Goal: Information Seeking & Learning: Find specific page/section

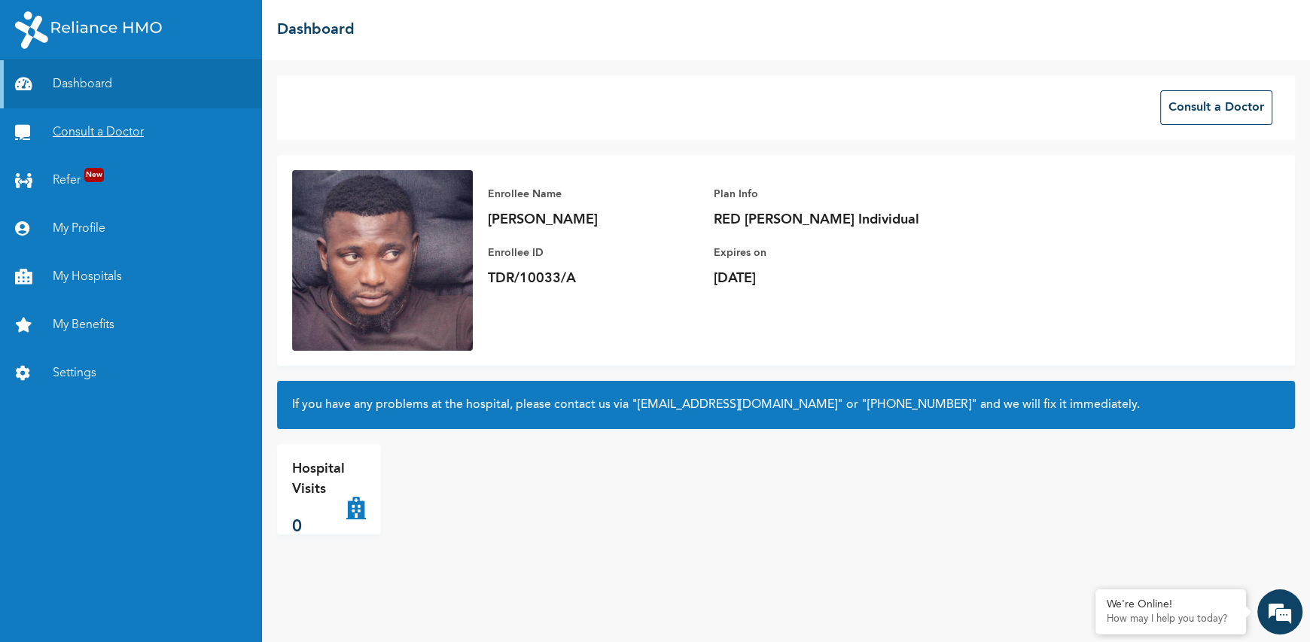
click at [95, 126] on link "Consult a Doctor" at bounding box center [131, 132] width 262 height 48
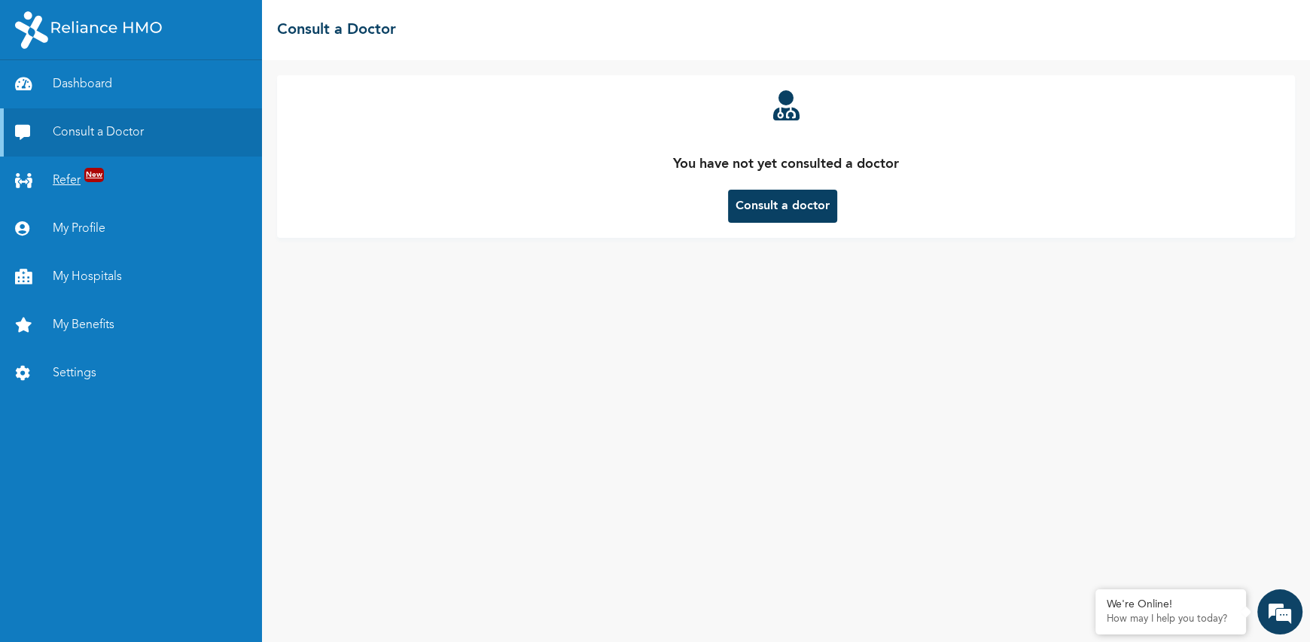
click at [92, 176] on span "New" at bounding box center [94, 175] width 20 height 14
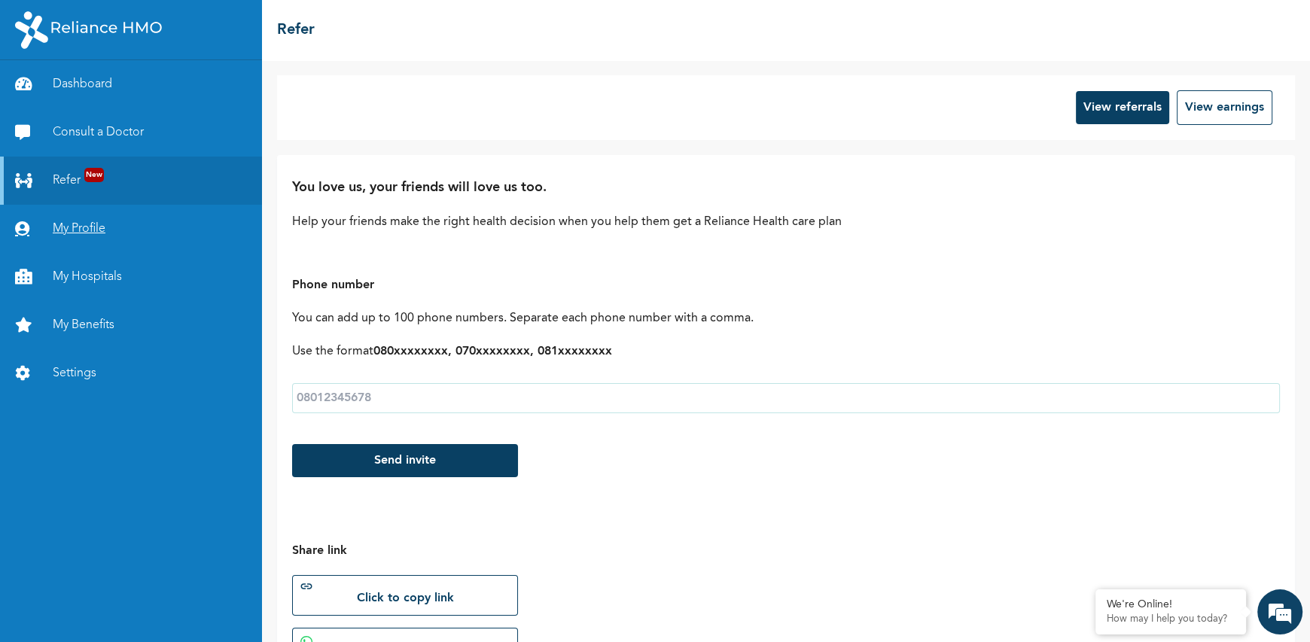
click at [85, 239] on link "My Profile" at bounding box center [131, 229] width 262 height 48
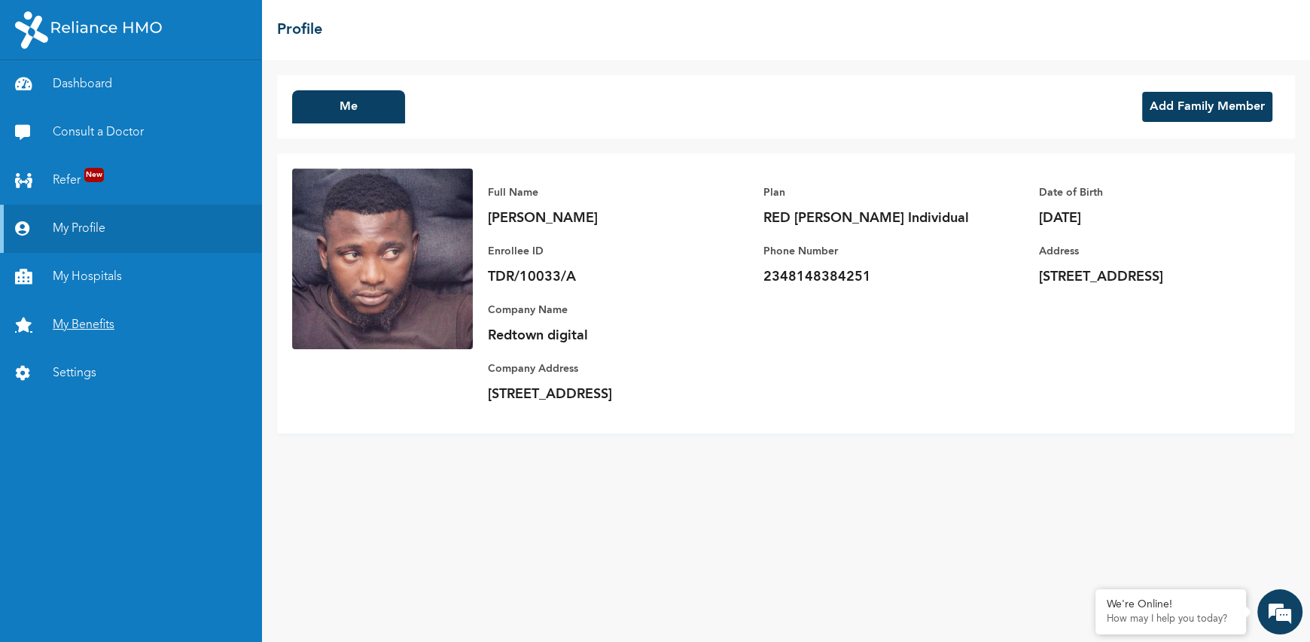
click at [78, 303] on link "My Benefits" at bounding box center [131, 325] width 262 height 48
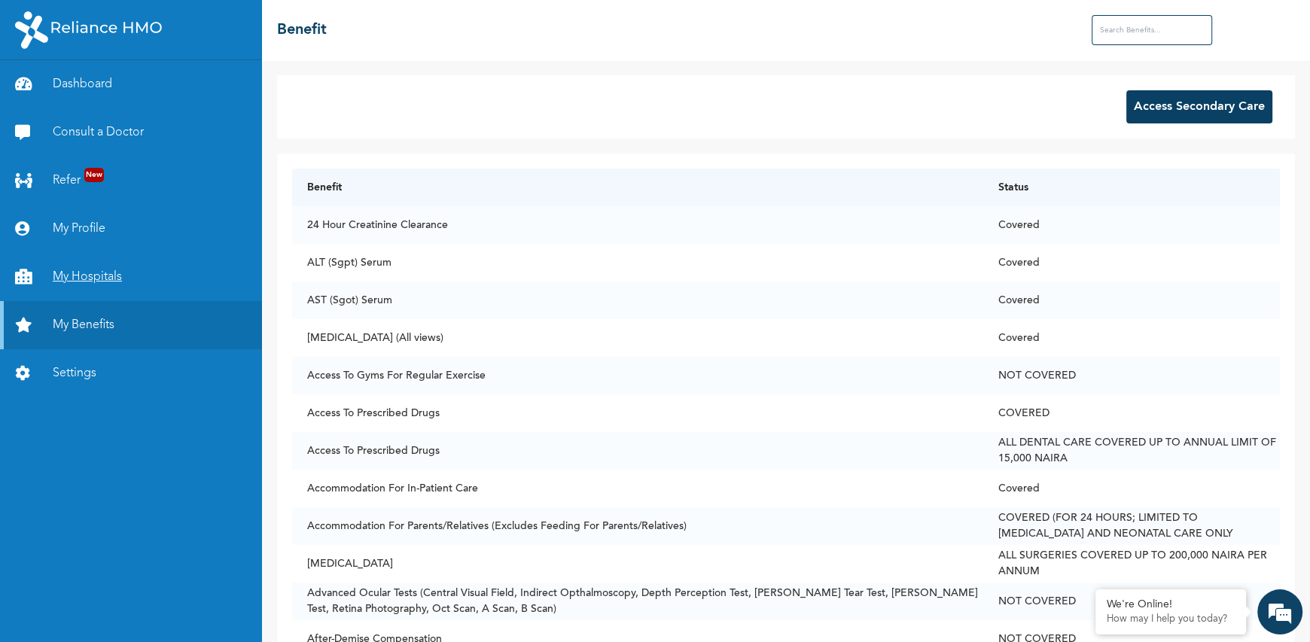
click at [84, 271] on link "My Hospitals" at bounding box center [131, 277] width 262 height 48
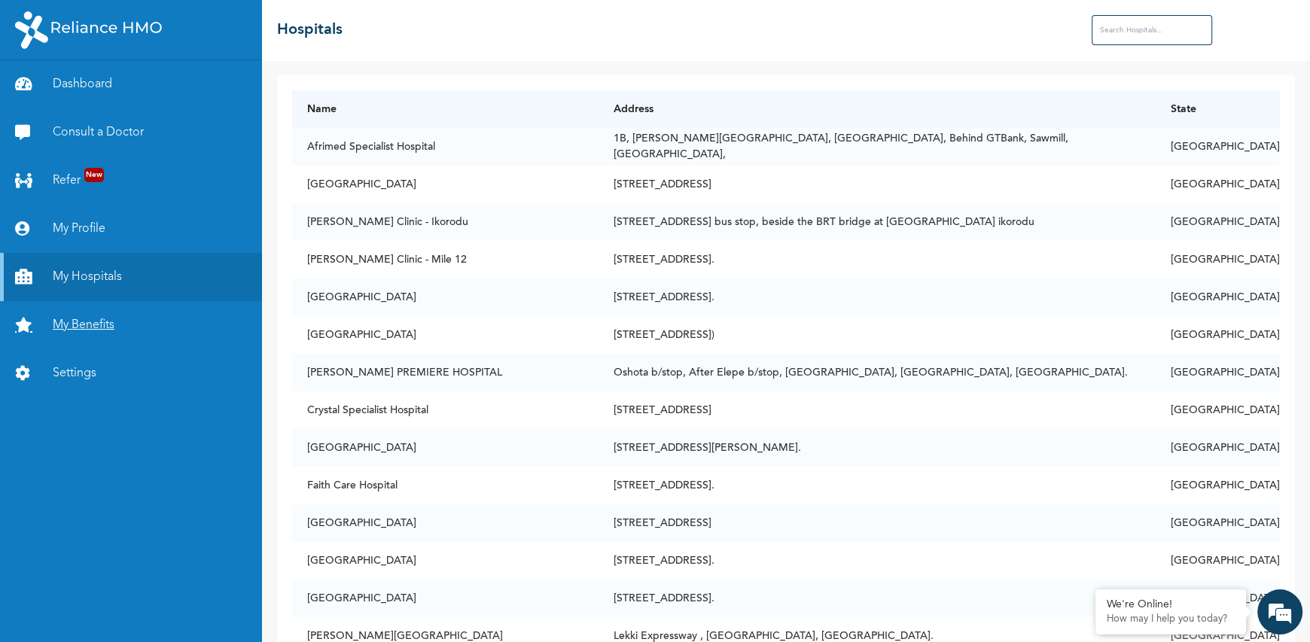
click at [93, 324] on link "My Benefits" at bounding box center [131, 325] width 262 height 48
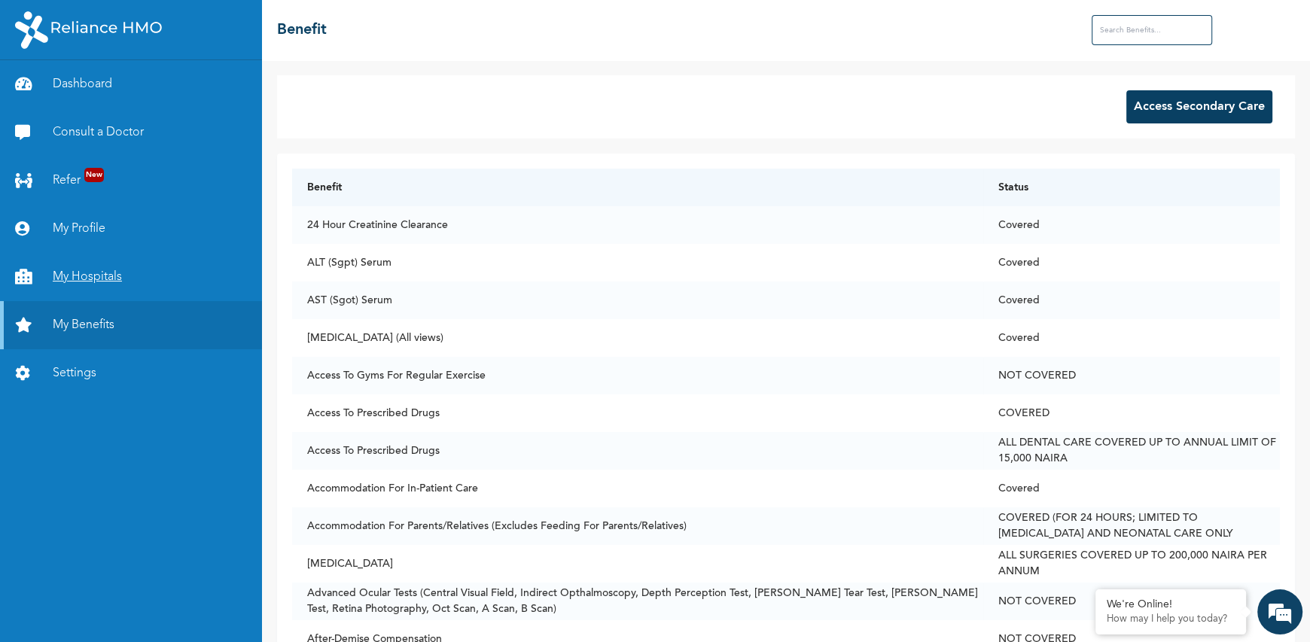
click at [65, 276] on link "My Hospitals" at bounding box center [131, 277] width 262 height 48
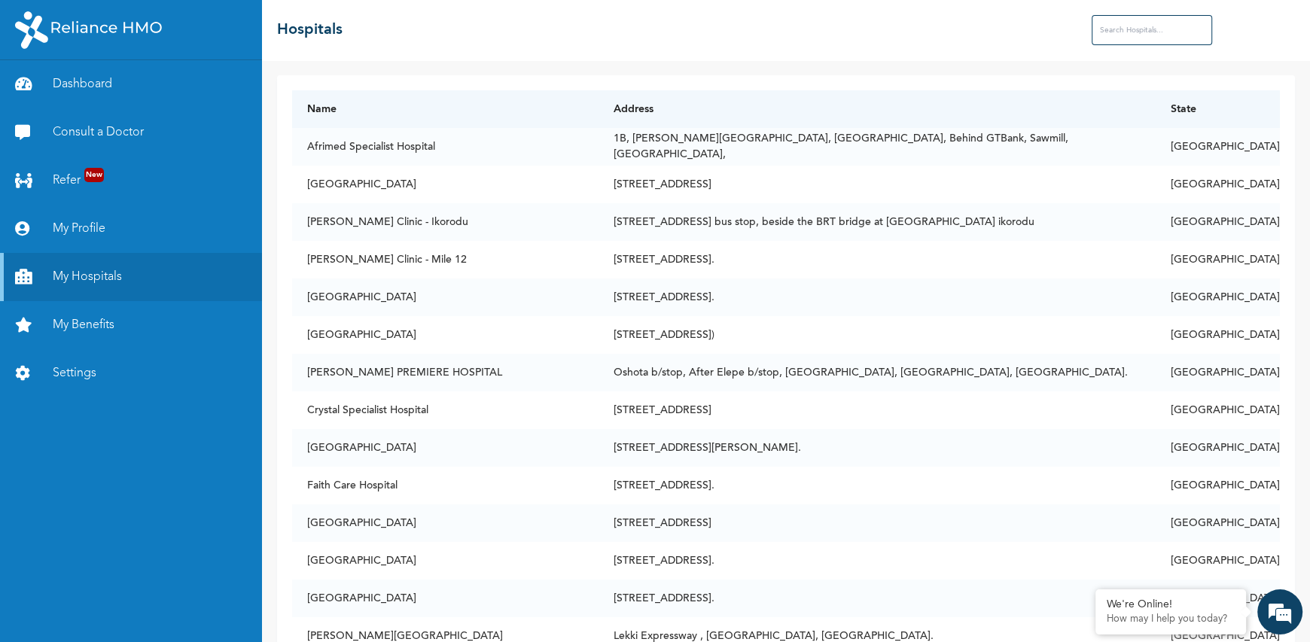
click at [1106, 32] on input "text" at bounding box center [1152, 30] width 120 height 30
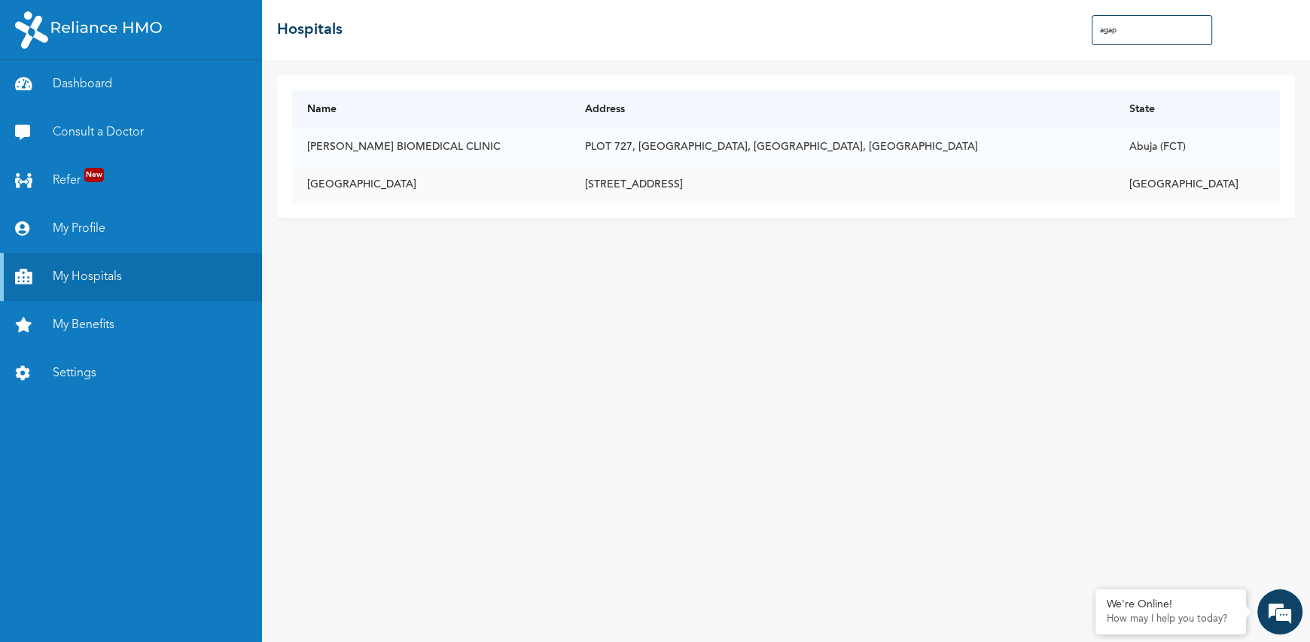
type input "agap"
click at [754, 185] on td "[STREET_ADDRESS]" at bounding box center [842, 185] width 544 height 38
click at [386, 185] on td "[GEOGRAPHIC_DATA]" at bounding box center [431, 185] width 278 height 38
click at [87, 330] on link "My Benefits" at bounding box center [131, 325] width 262 height 48
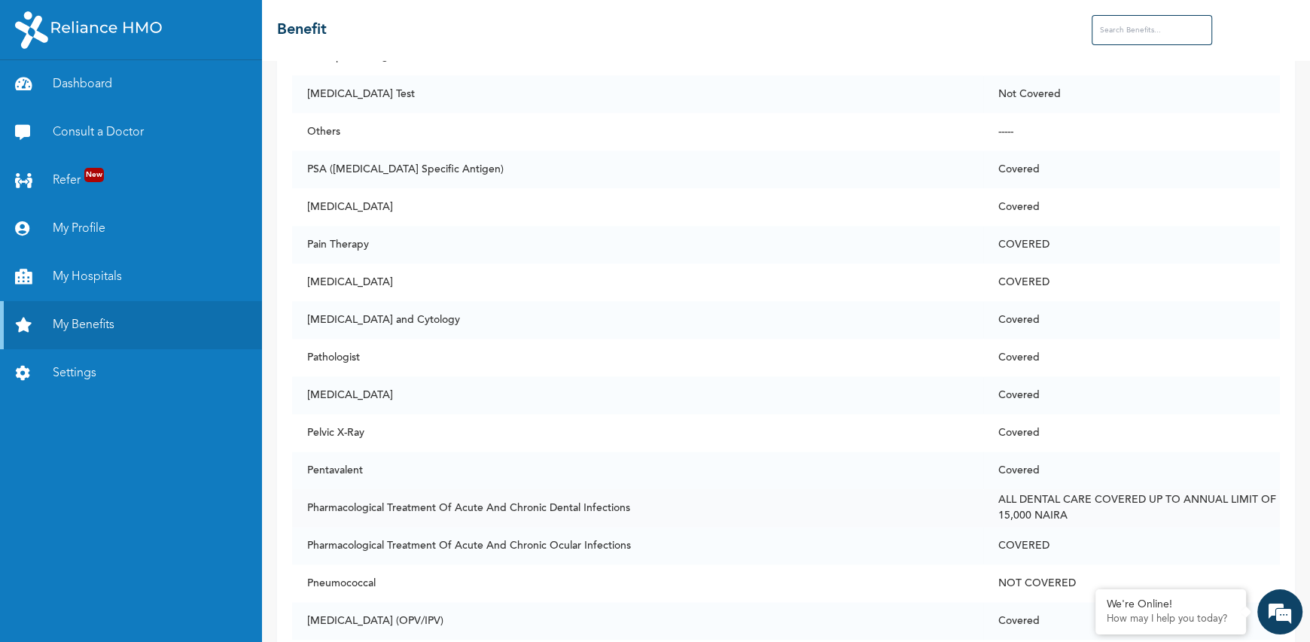
scroll to position [7359, 0]
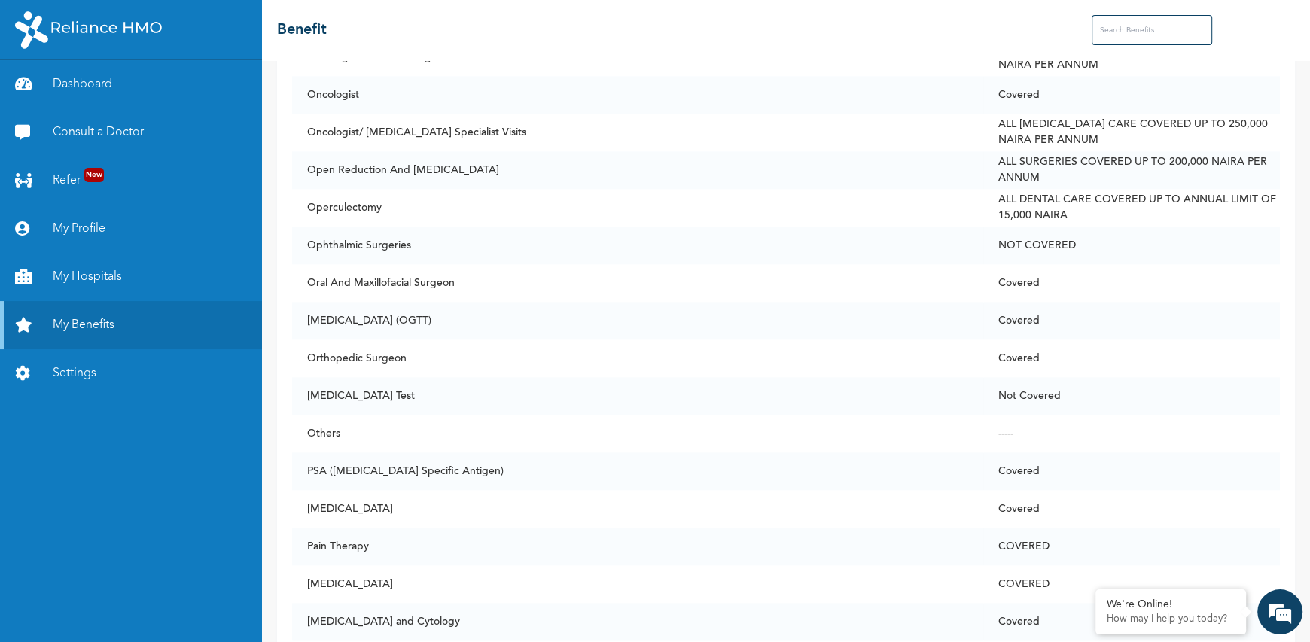
click at [1157, 29] on input "text" at bounding box center [1152, 30] width 120 height 30
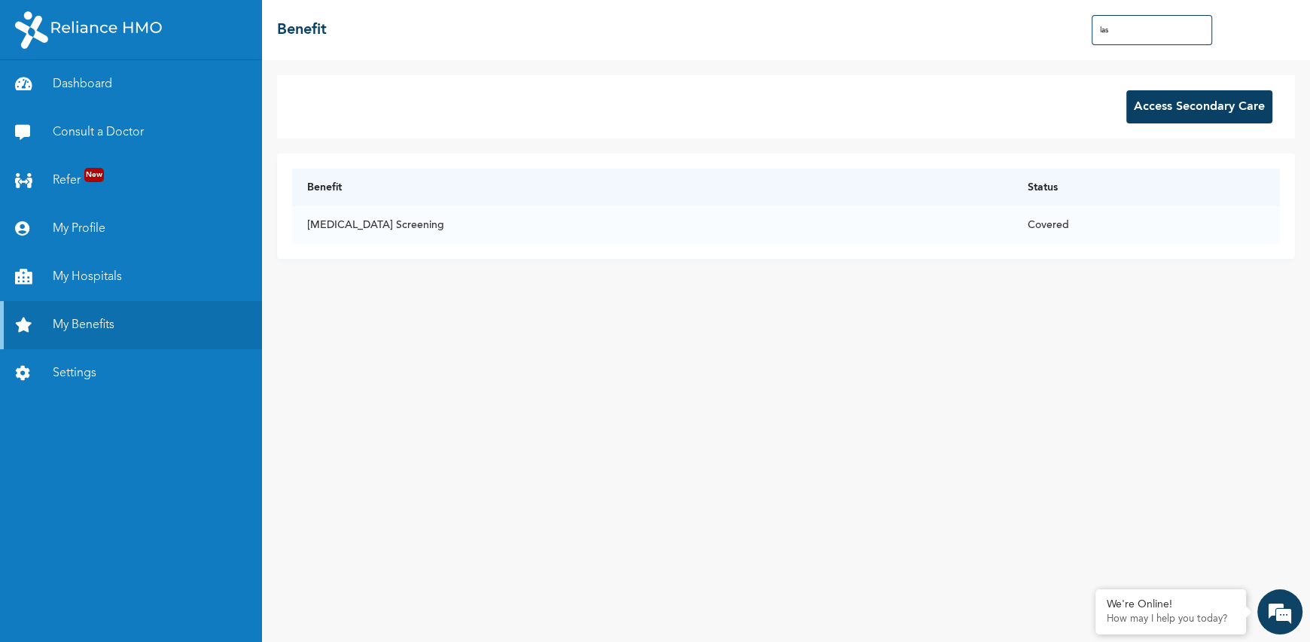
scroll to position [0, 0]
type input "las"
drag, startPoint x: 114, startPoint y: 285, endPoint x: 224, endPoint y: 258, distance: 114.0
click at [114, 284] on link "My Hospitals" at bounding box center [131, 277] width 262 height 48
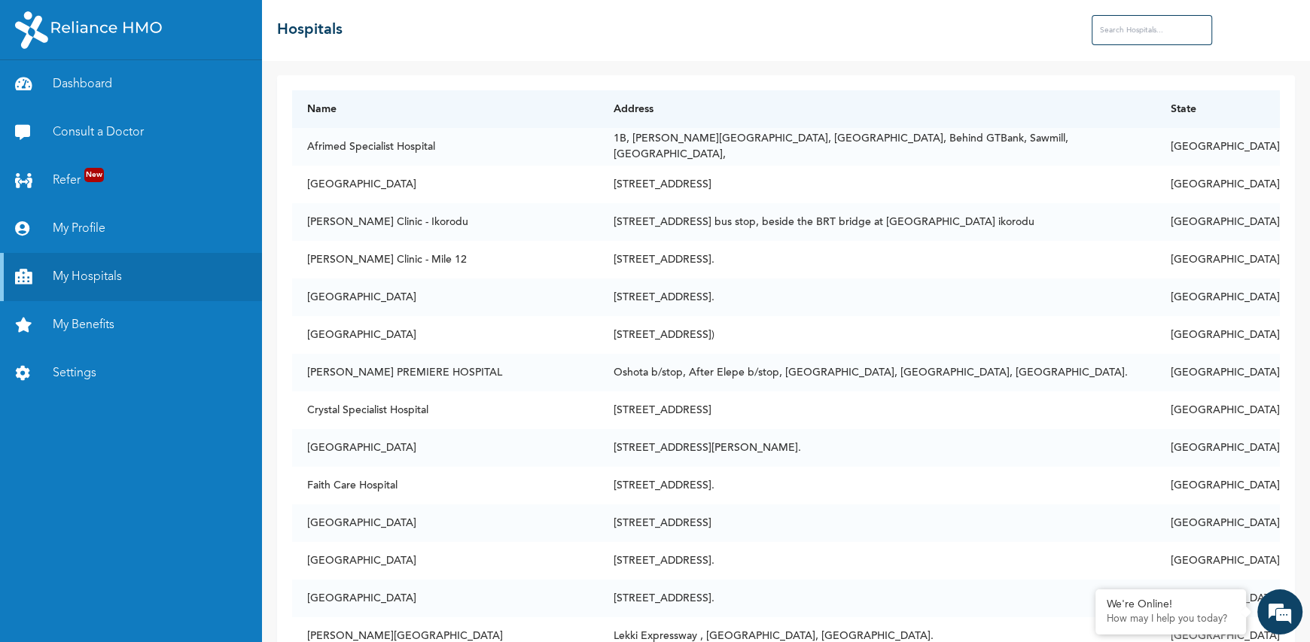
click at [1147, 27] on input "text" at bounding box center [1152, 30] width 120 height 30
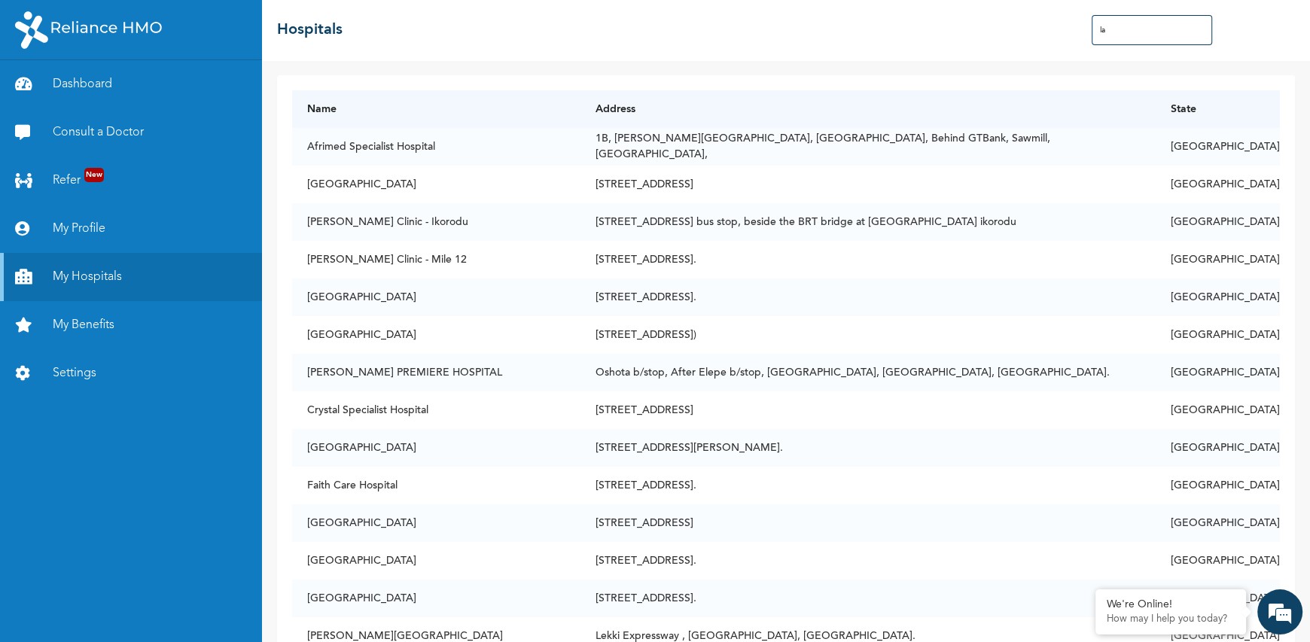
type input "l"
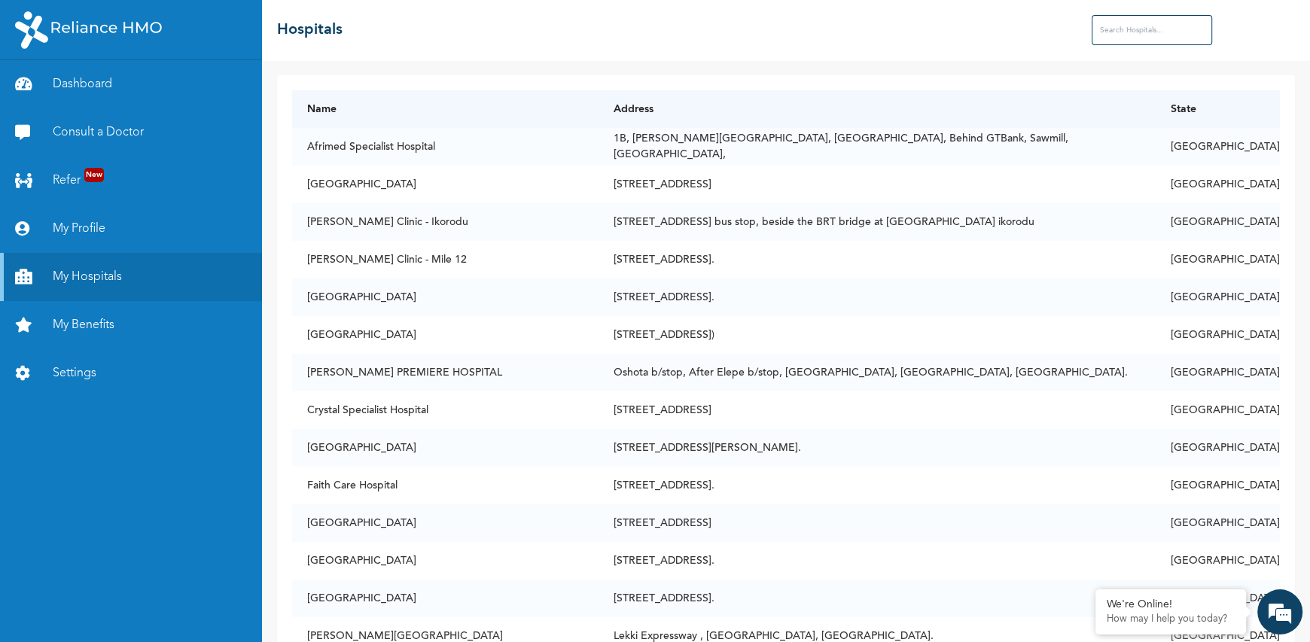
click at [1121, 28] on input "text" at bounding box center [1152, 30] width 120 height 30
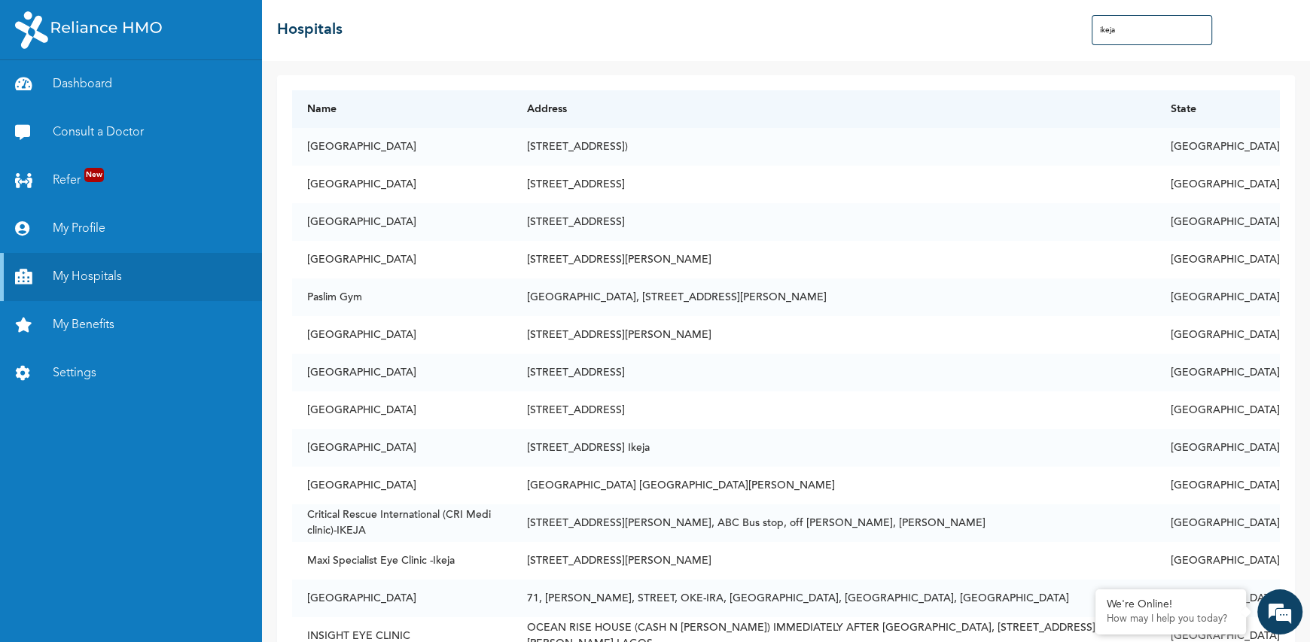
drag, startPoint x: 1124, startPoint y: 32, endPoint x: 1026, endPoint y: 23, distance: 98.2
click at [1027, 23] on div "☰ Hospitals ikeja" at bounding box center [786, 30] width 1048 height 60
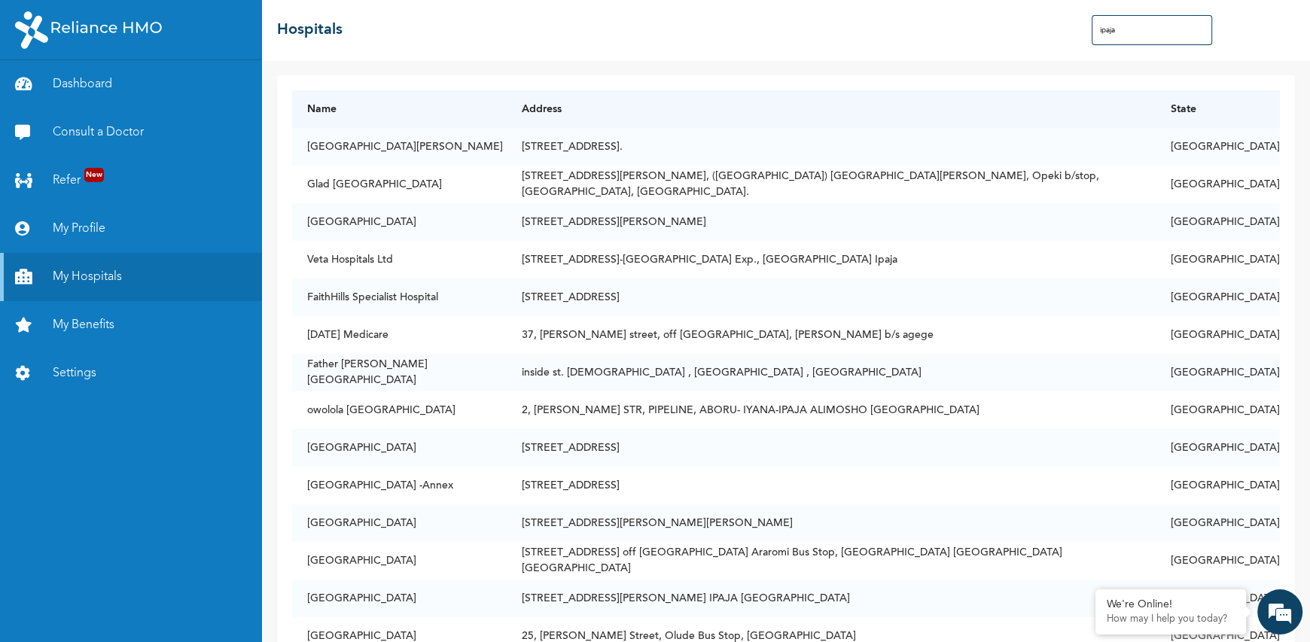
drag, startPoint x: 1132, startPoint y: 39, endPoint x: 1062, endPoint y: 36, distance: 70.1
click at [1062, 36] on div "☰ Hospitals ipaja" at bounding box center [786, 30] width 1048 height 60
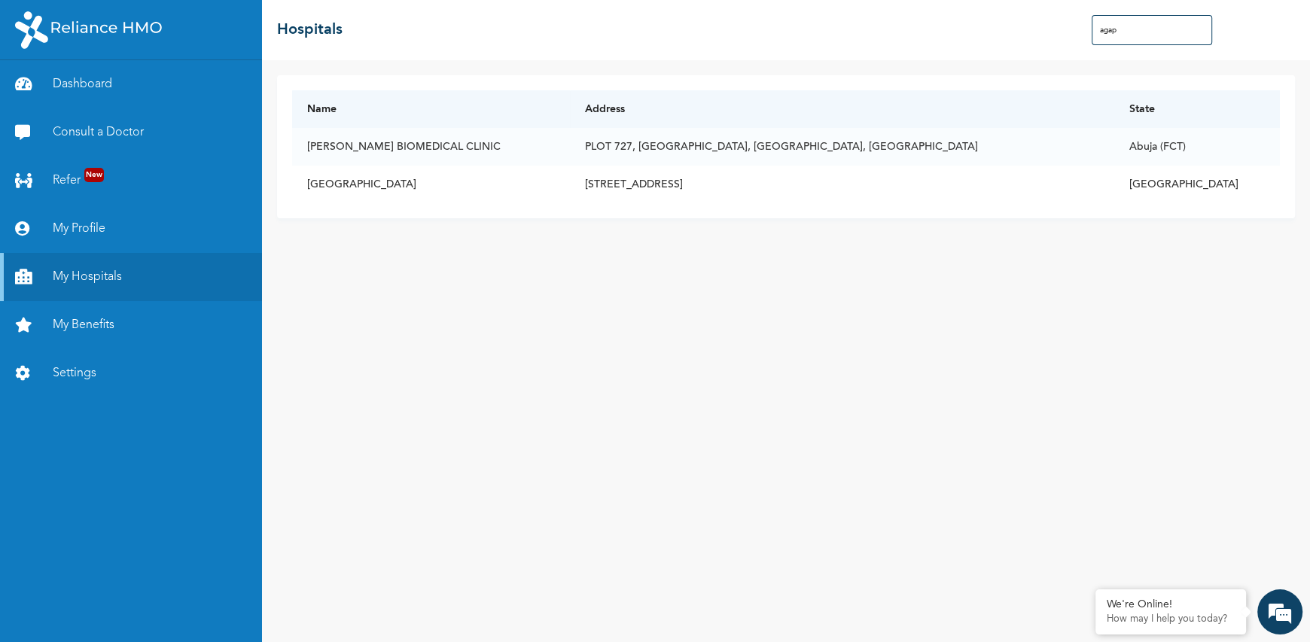
drag, startPoint x: 1159, startPoint y: 31, endPoint x: 949, endPoint y: 35, distance: 210.1
click at [962, 34] on div "☰ Hospitals agap" at bounding box center [786, 30] width 1048 height 60
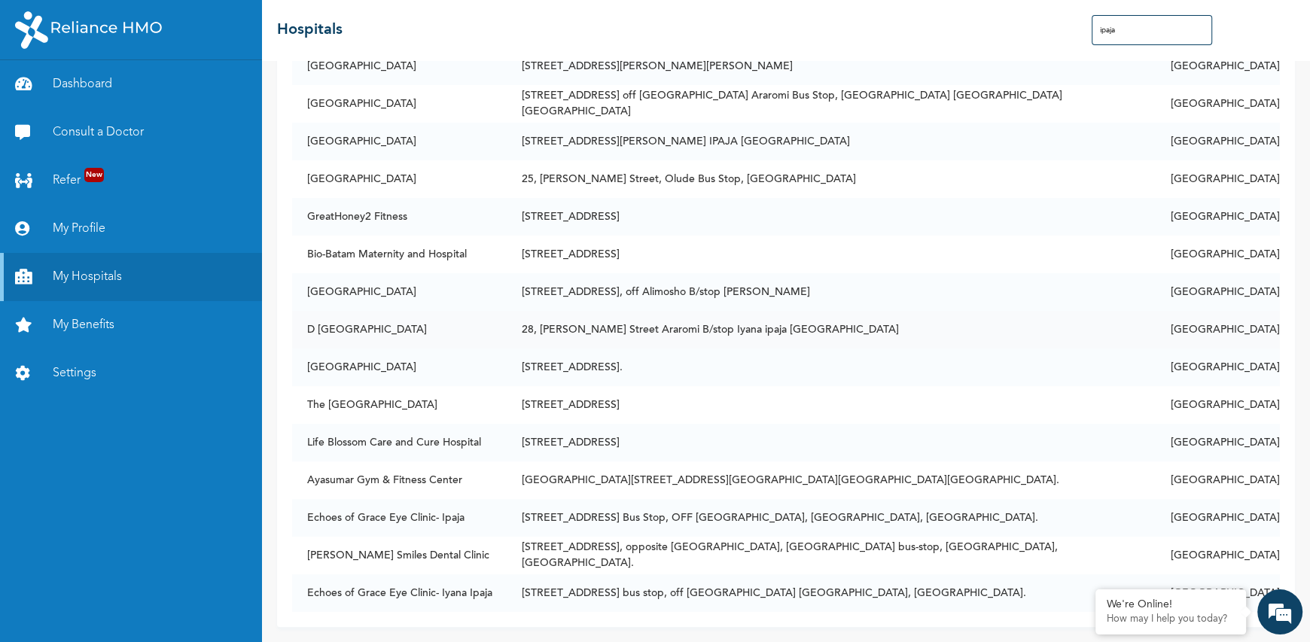
scroll to position [242, 0]
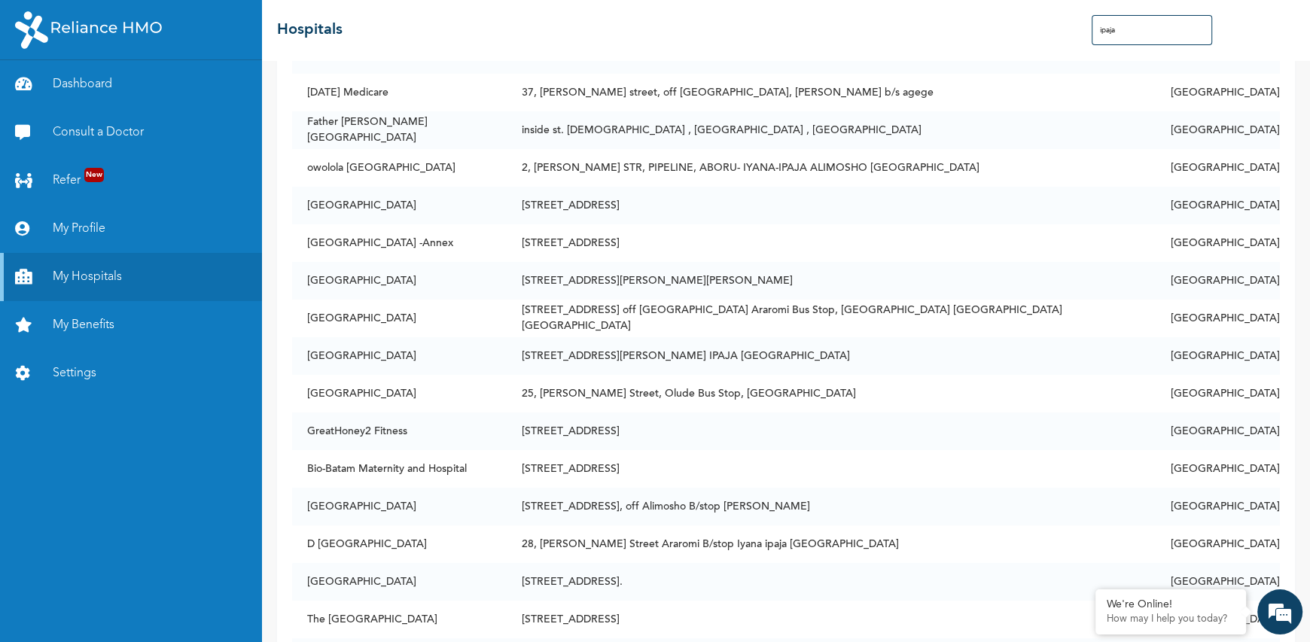
drag, startPoint x: 1149, startPoint y: 32, endPoint x: 1026, endPoint y: 32, distance: 123.5
click at [1026, 32] on div "☰ Hospitals ipaja" at bounding box center [786, 30] width 1048 height 60
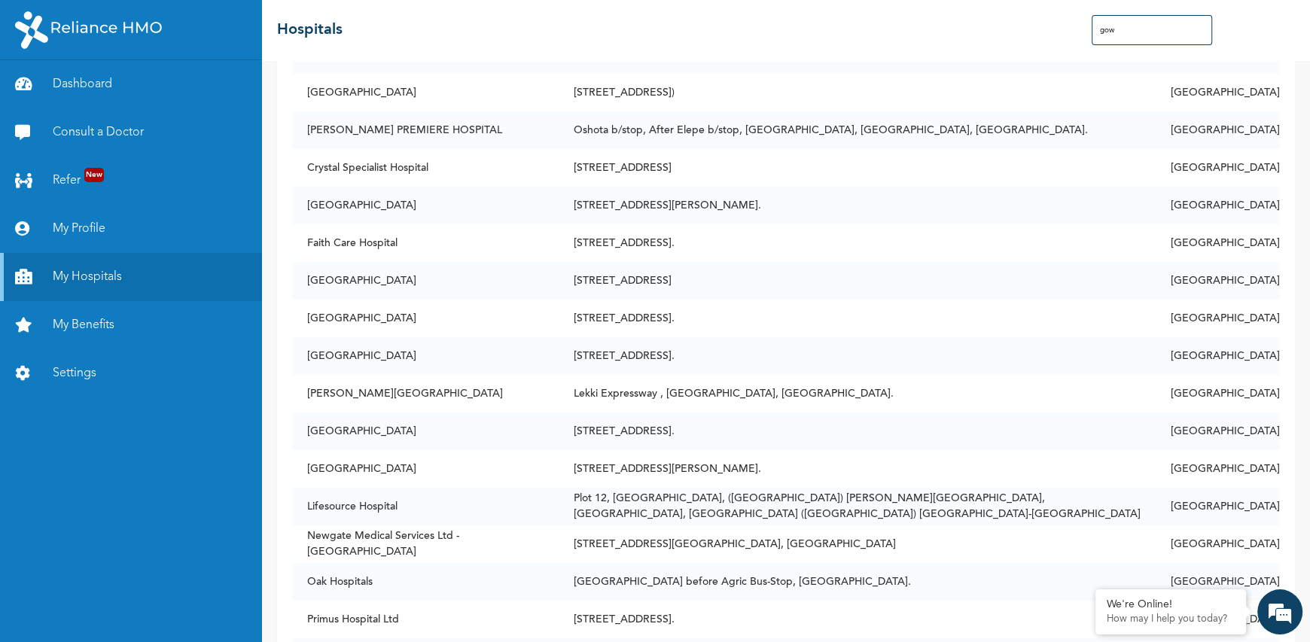
scroll to position [0, 0]
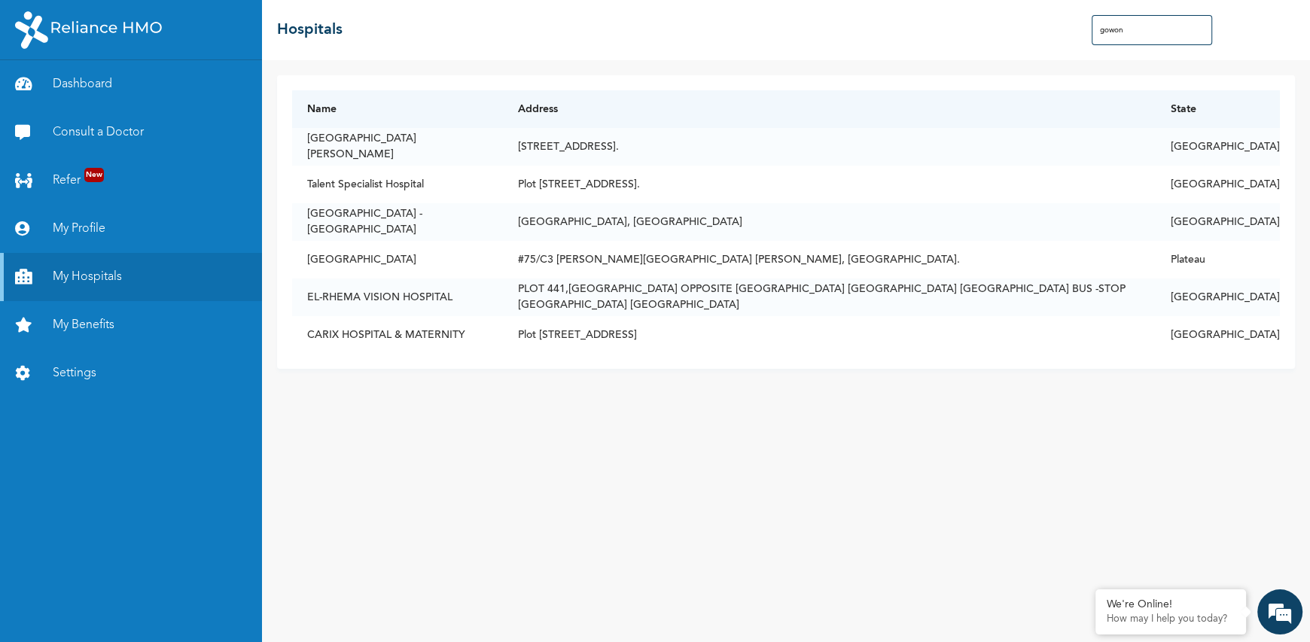
type input "gowon"
